Goal: Transaction & Acquisition: Purchase product/service

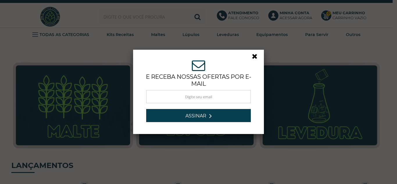
click at [159, 19] on div "ASSINE NOSSA NEWSLETTER e receba nossas ofertas por e-mail Obrigado por se insc…" at bounding box center [198, 92] width 397 height 184
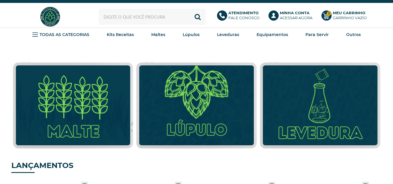
click at [159, 18] on input "text" at bounding box center [151, 17] width 107 height 16
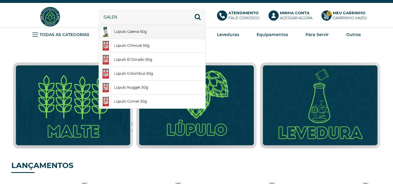
click at [153, 28] on link "Lúpulo Galena 50g" at bounding box center [152, 32] width 106 height 14
type input "Lúpulo Galena 50g"
